Goal: Communication & Community: Answer question/provide support

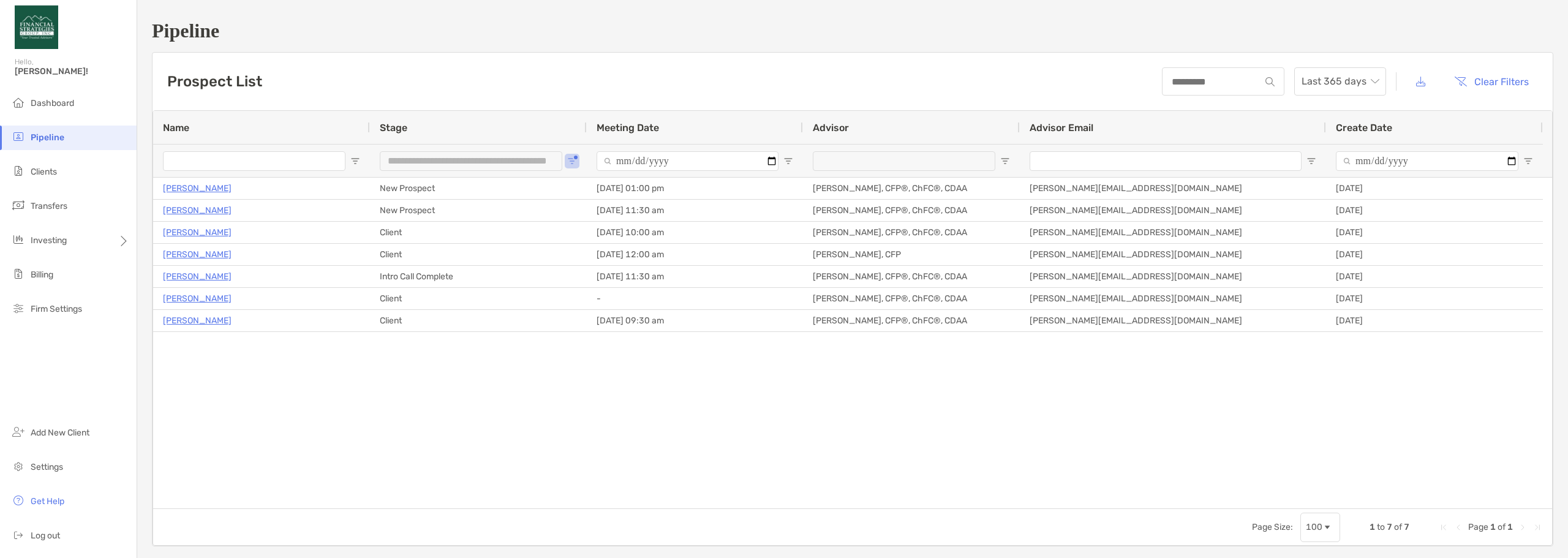
click at [598, 455] on div "Zach Duitscher New Prospect 09/11/2025 - 01:00 pm Kyle Cooper, CFP®, ChFC®, CDA…" at bounding box center [853, 343] width 1399 height 331
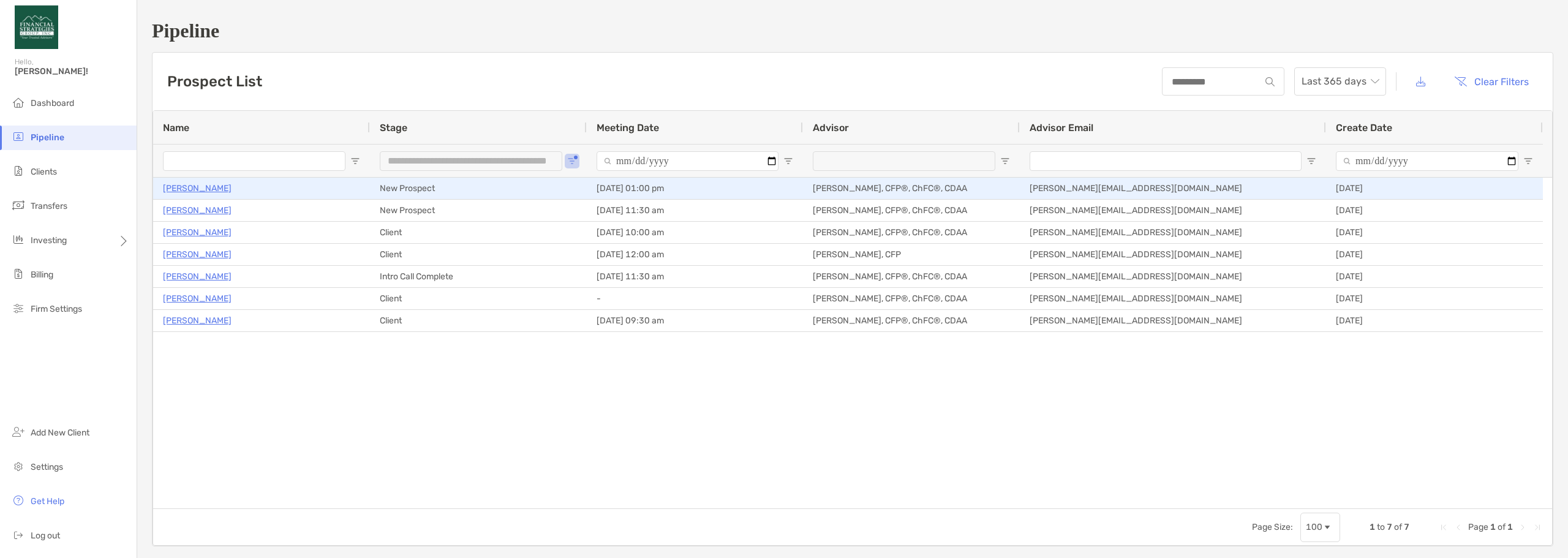
click at [211, 185] on p "[PERSON_NAME]" at bounding box center [197, 188] width 69 height 15
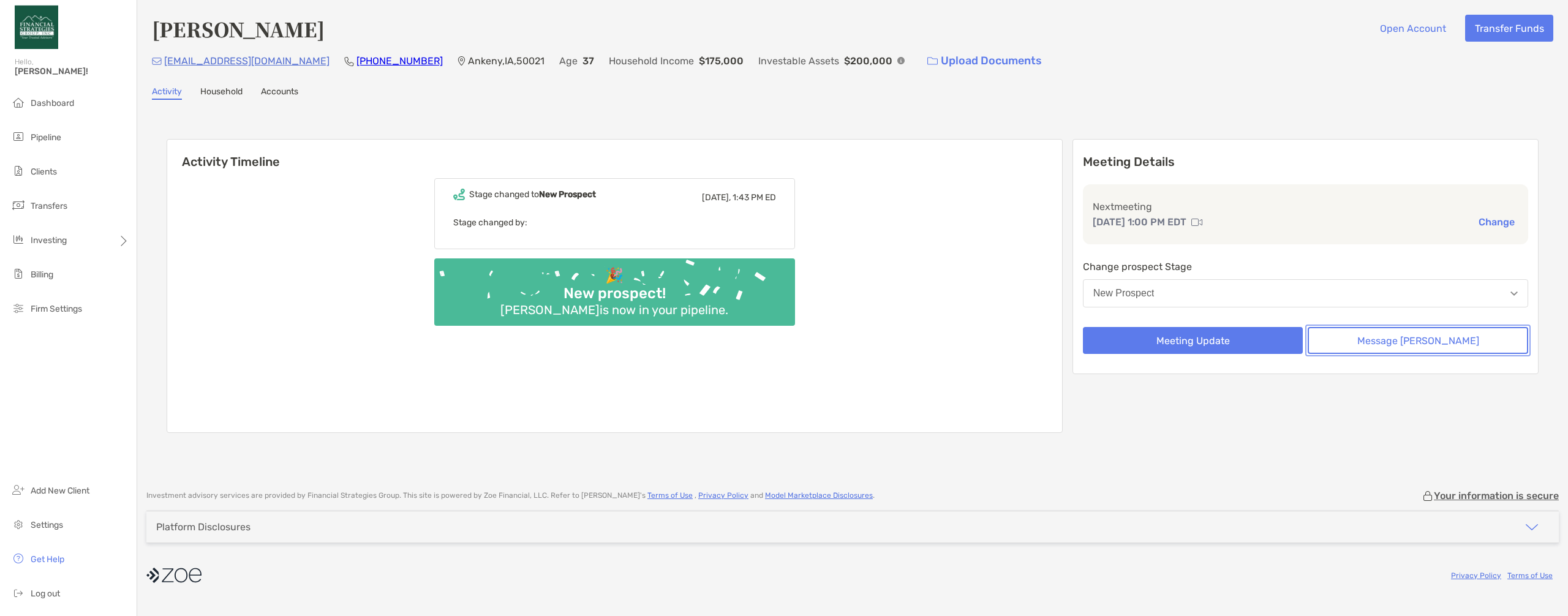
click at [569, 343] on button "Message [PERSON_NAME]" at bounding box center [1418, 341] width 221 height 27
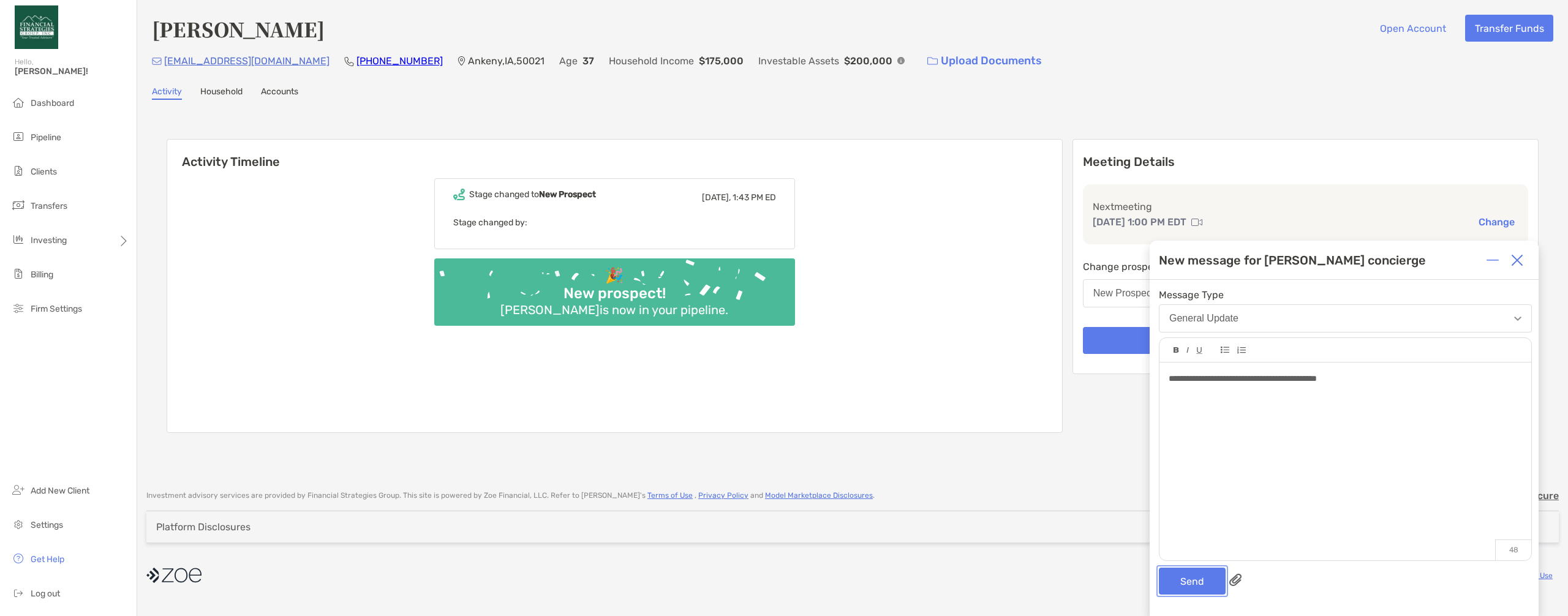
click at [569, 583] on button "Send" at bounding box center [1192, 581] width 67 height 27
